Goal: Task Accomplishment & Management: Manage account settings

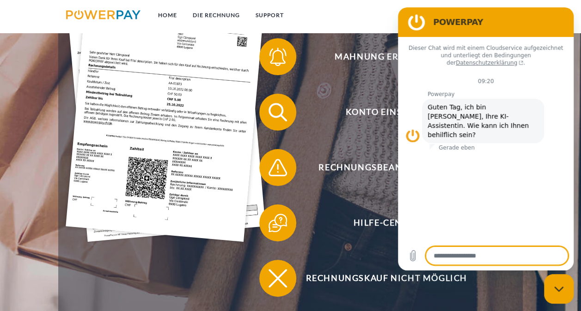
scroll to position [370, 0]
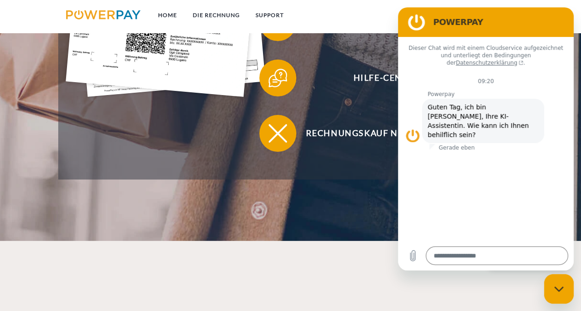
click at [556, 291] on icon "Messaging-Fenster schließen" at bounding box center [559, 289] width 10 height 6
type textarea "*"
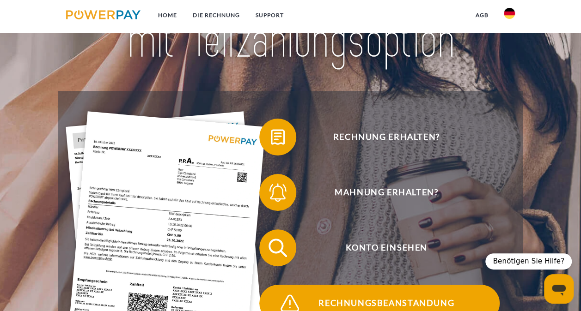
scroll to position [185, 0]
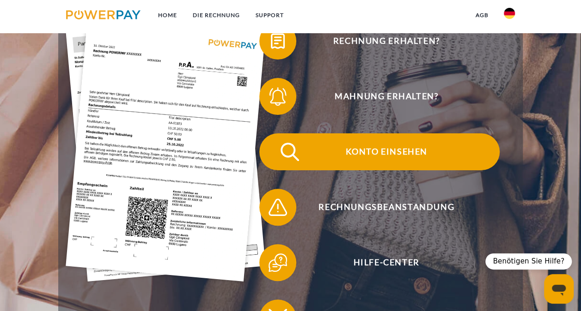
click at [384, 153] on span "Konto einsehen" at bounding box center [386, 152] width 226 height 37
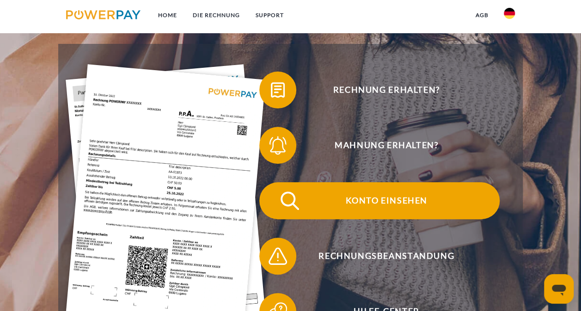
scroll to position [139, 0]
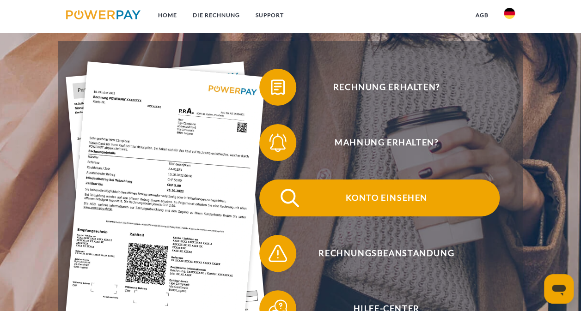
click at [362, 200] on span "Konto einsehen" at bounding box center [386, 198] width 226 height 37
